Goal: Register for event/course

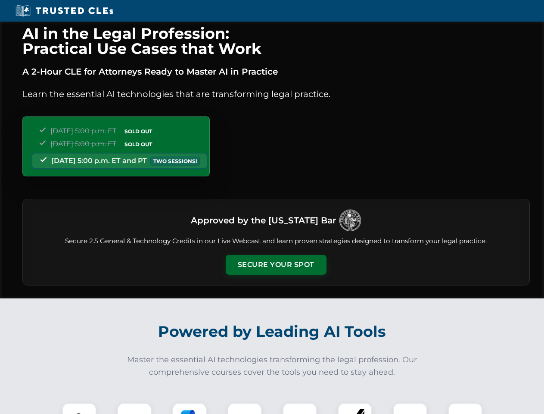
click at [276, 264] on button "Secure Your Spot" at bounding box center [276, 265] width 101 height 20
click at [79, 408] on img at bounding box center [79, 419] width 25 height 25
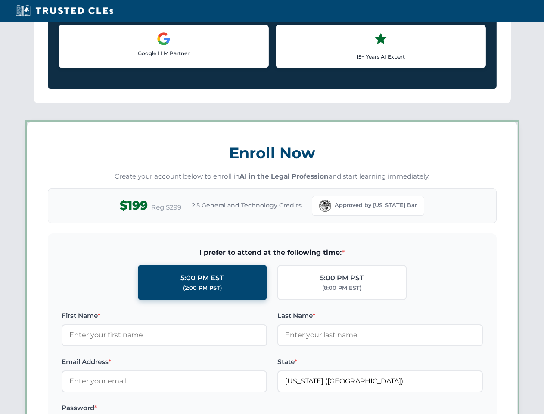
click at [190, 408] on label "Password *" at bounding box center [164, 407] width 205 height 10
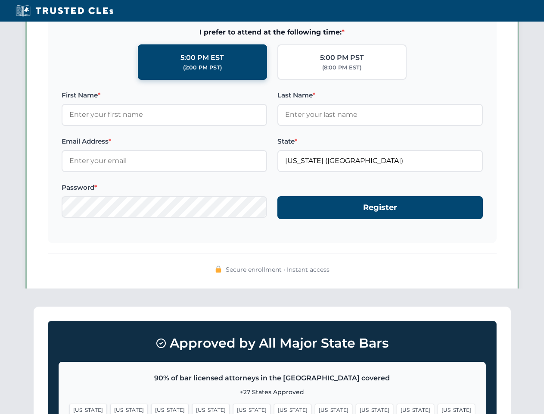
click at [397, 408] on span "[US_STATE]" at bounding box center [415, 409] width 37 height 12
